Goal: Information Seeking & Learning: Learn about a topic

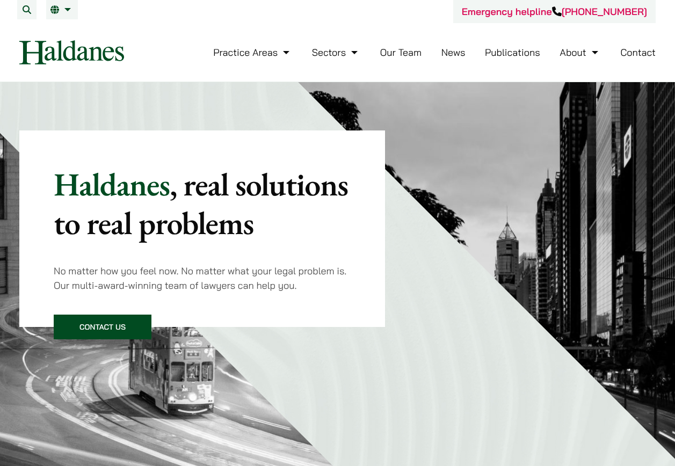
click at [409, 54] on link "Our Team" at bounding box center [400, 52] width 41 height 12
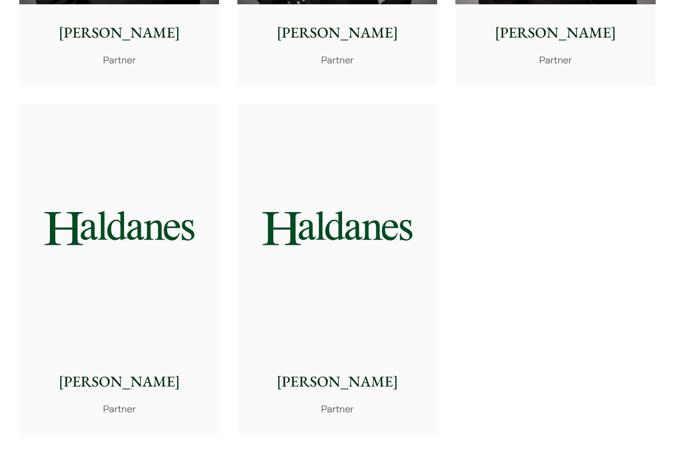
scroll to position [2309, 0]
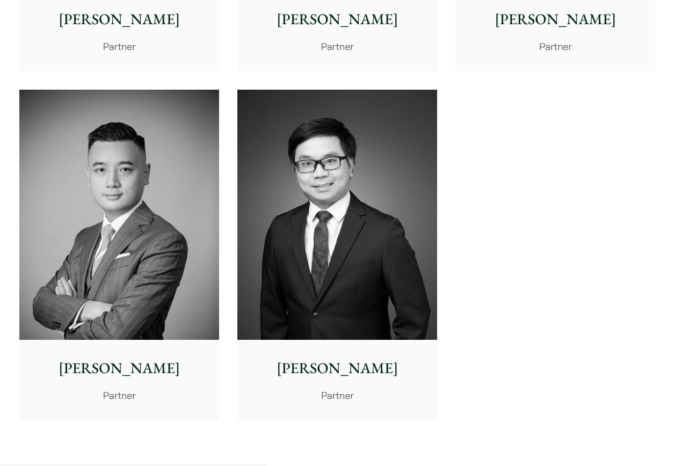
click at [160, 189] on img at bounding box center [119, 215] width 200 height 250
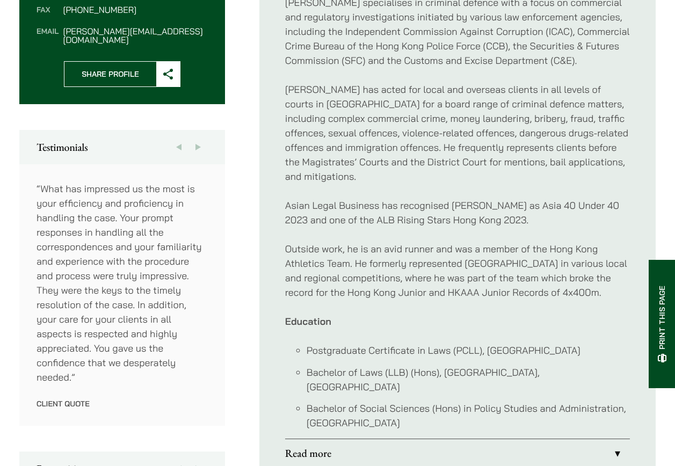
scroll to position [483, 0]
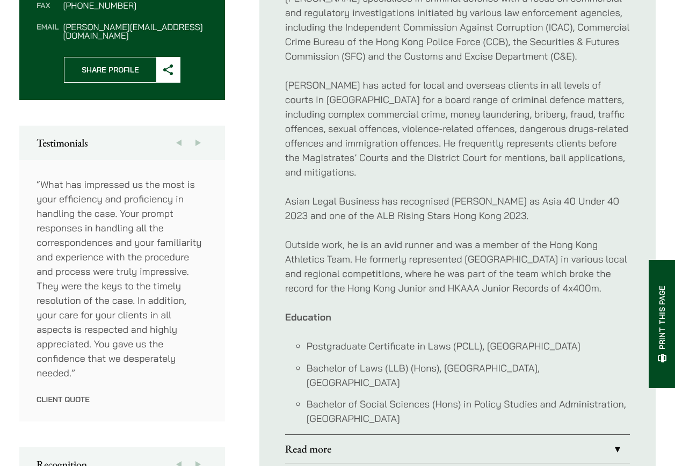
click at [417, 445] on link "Read more" at bounding box center [457, 449] width 345 height 28
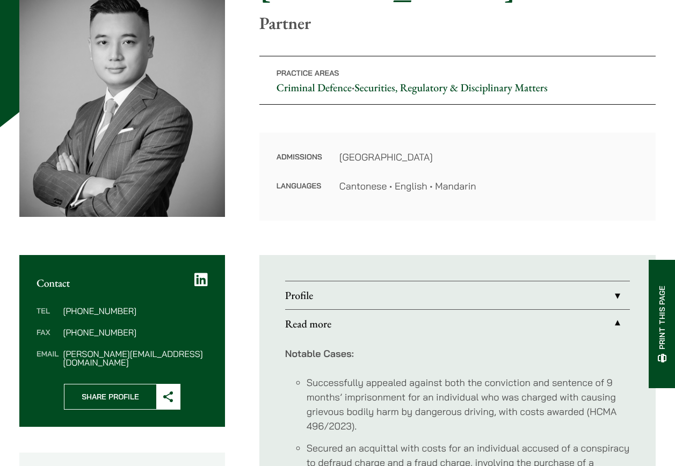
scroll to position [161, 0]
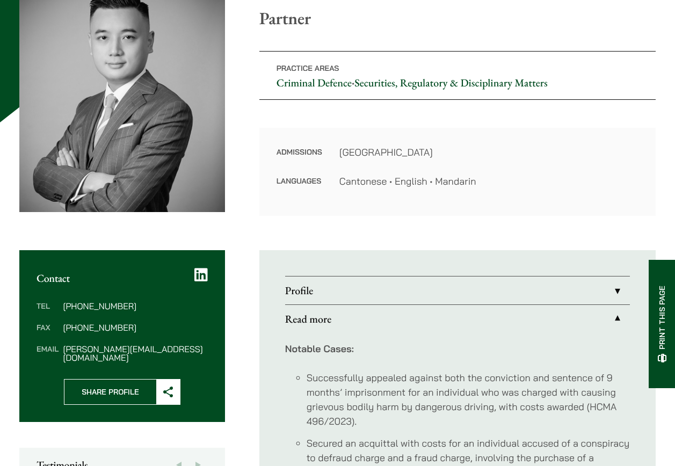
click at [398, 297] on link "Profile" at bounding box center [457, 291] width 345 height 28
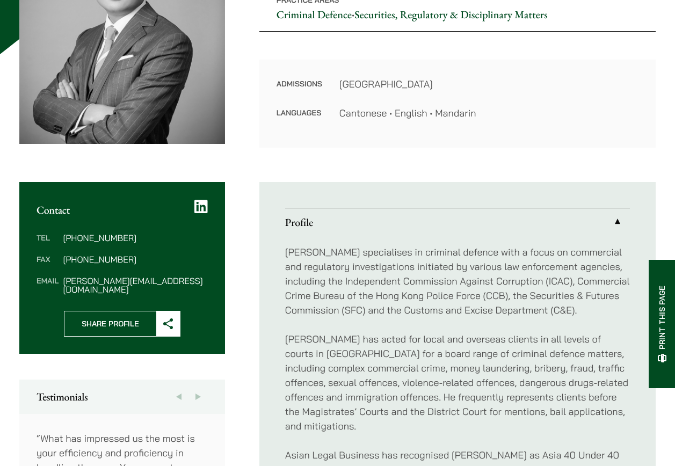
scroll to position [322, 0]
